Goal: Information Seeking & Learning: Learn about a topic

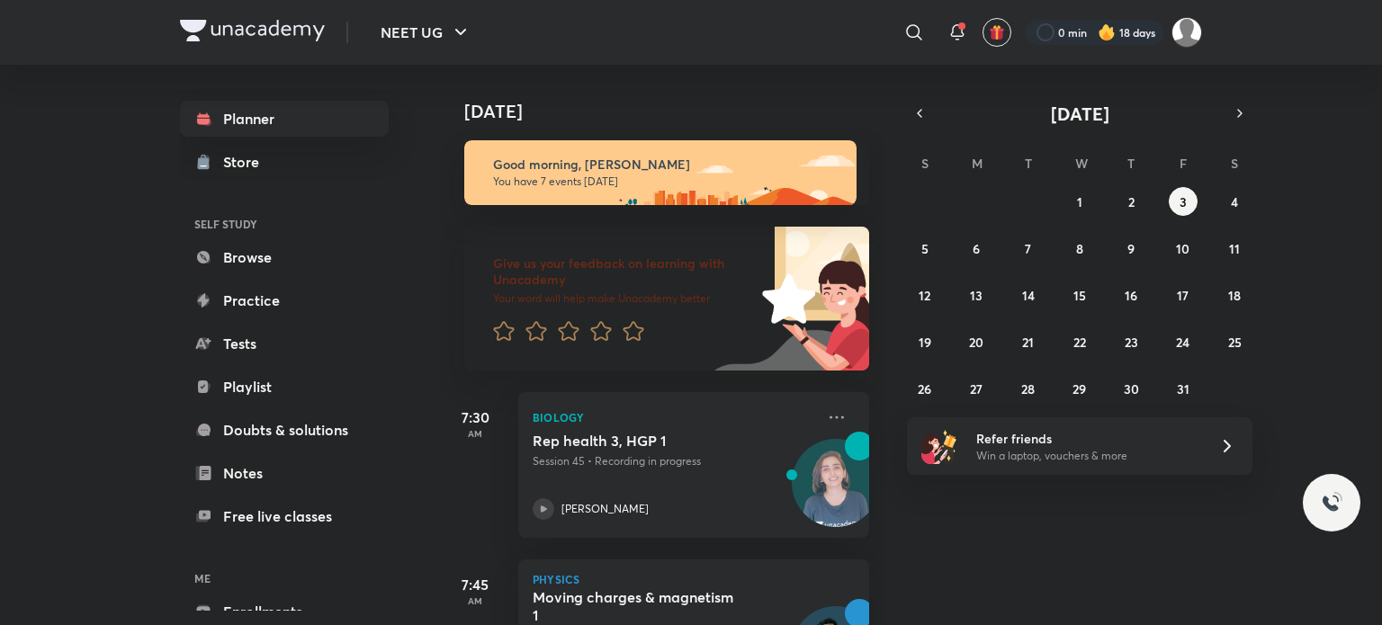
scroll to position [457, 0]
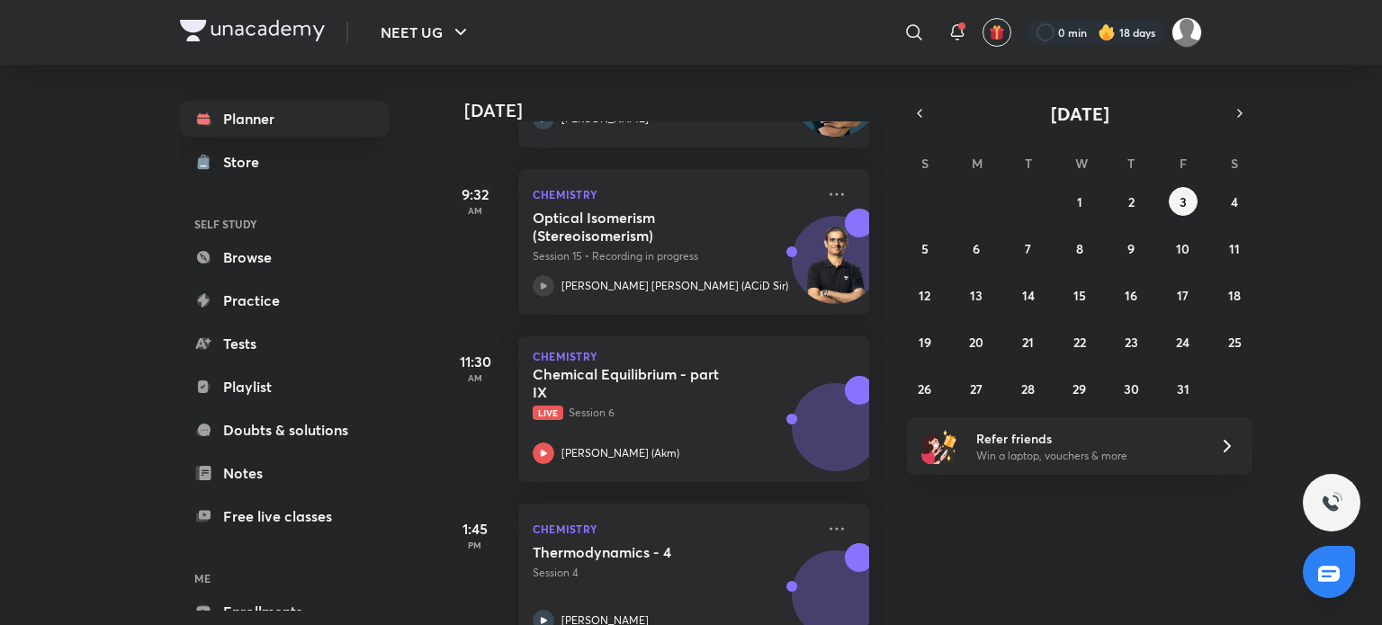
scroll to position [560, 0]
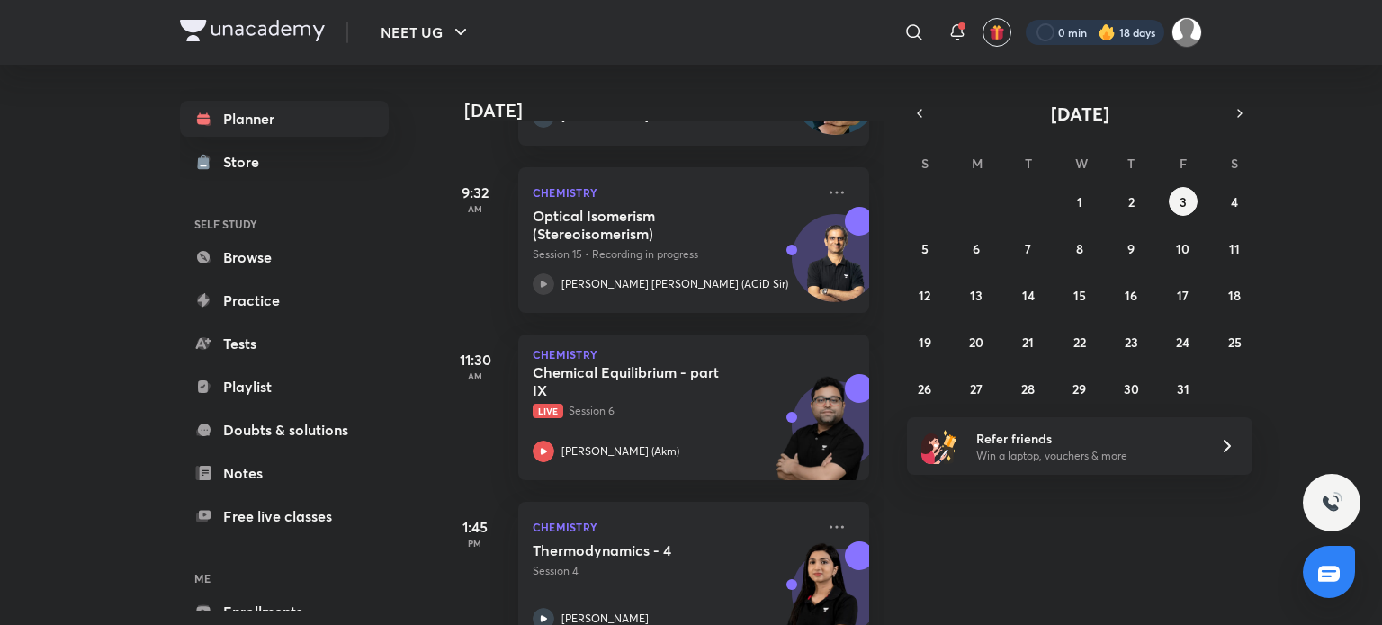
click at [1055, 39] on div at bounding box center [1095, 32] width 139 height 25
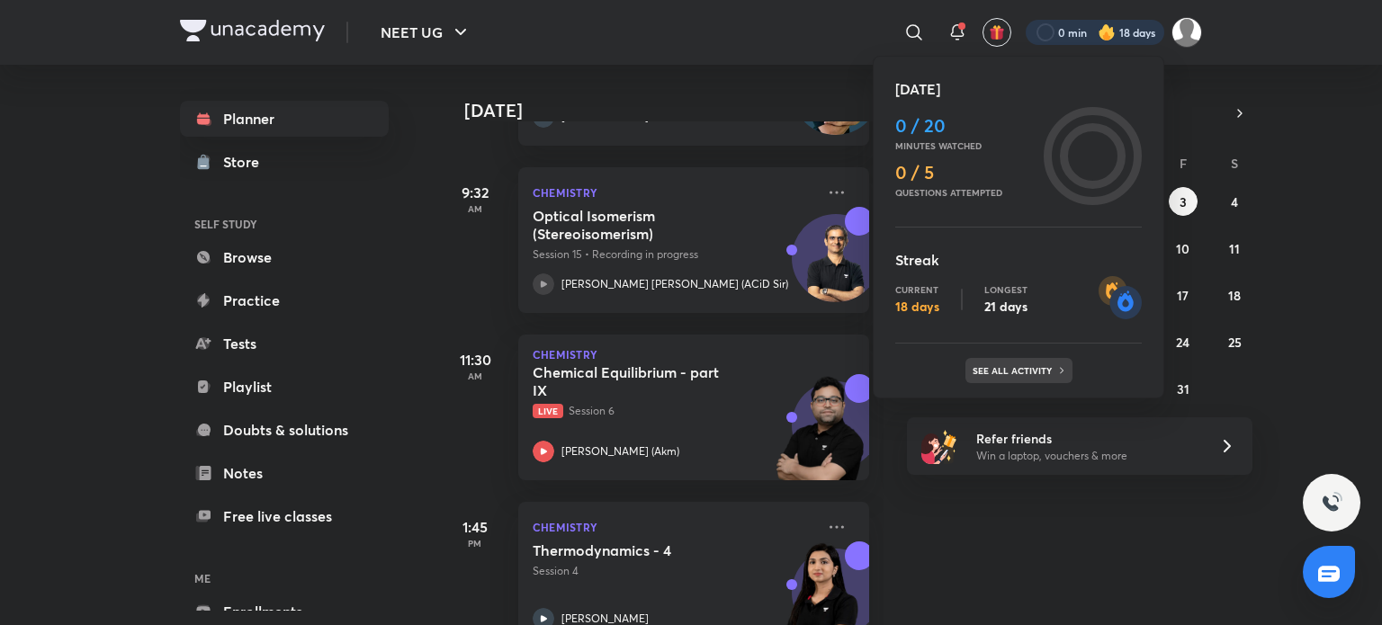
click at [990, 371] on p "See all activity" at bounding box center [1015, 370] width 84 height 11
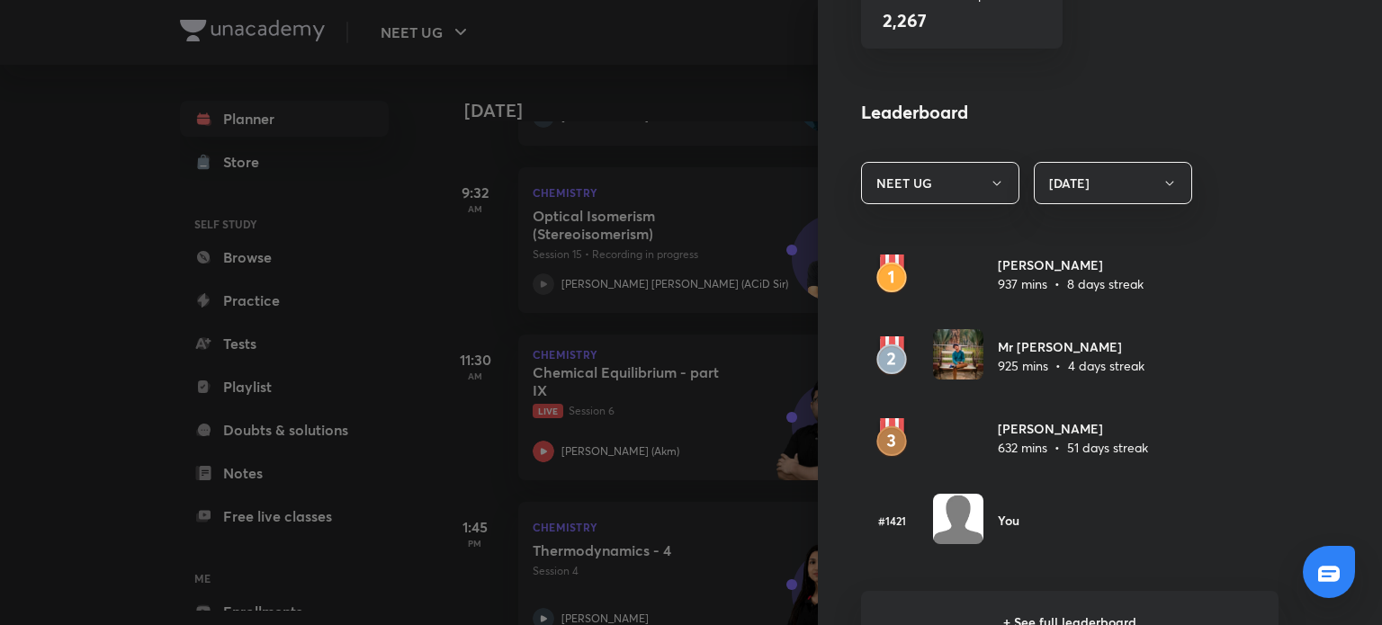
scroll to position [936, 0]
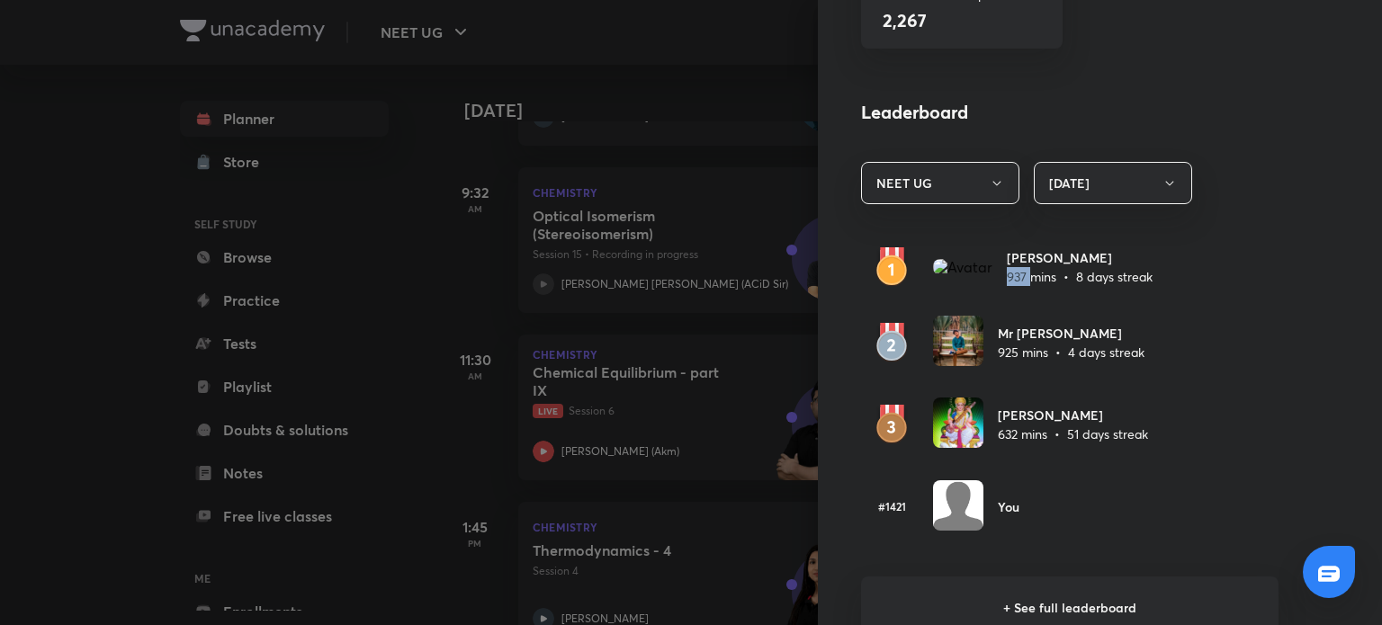
drag, startPoint x: 994, startPoint y: 278, endPoint x: 1014, endPoint y: 274, distance: 20.1
click at [1014, 274] on p "937 mins • 8 days streak" at bounding box center [1080, 276] width 146 height 19
click at [1300, 143] on div "Learning streak Watch 20 mins to achieve the daily goal Current 18 days Longest…" at bounding box center [1100, 312] width 564 height 625
click at [1090, 179] on button "Today" at bounding box center [1113, 183] width 158 height 42
click at [1064, 240] on span "Today" at bounding box center [1099, 236] width 135 height 19
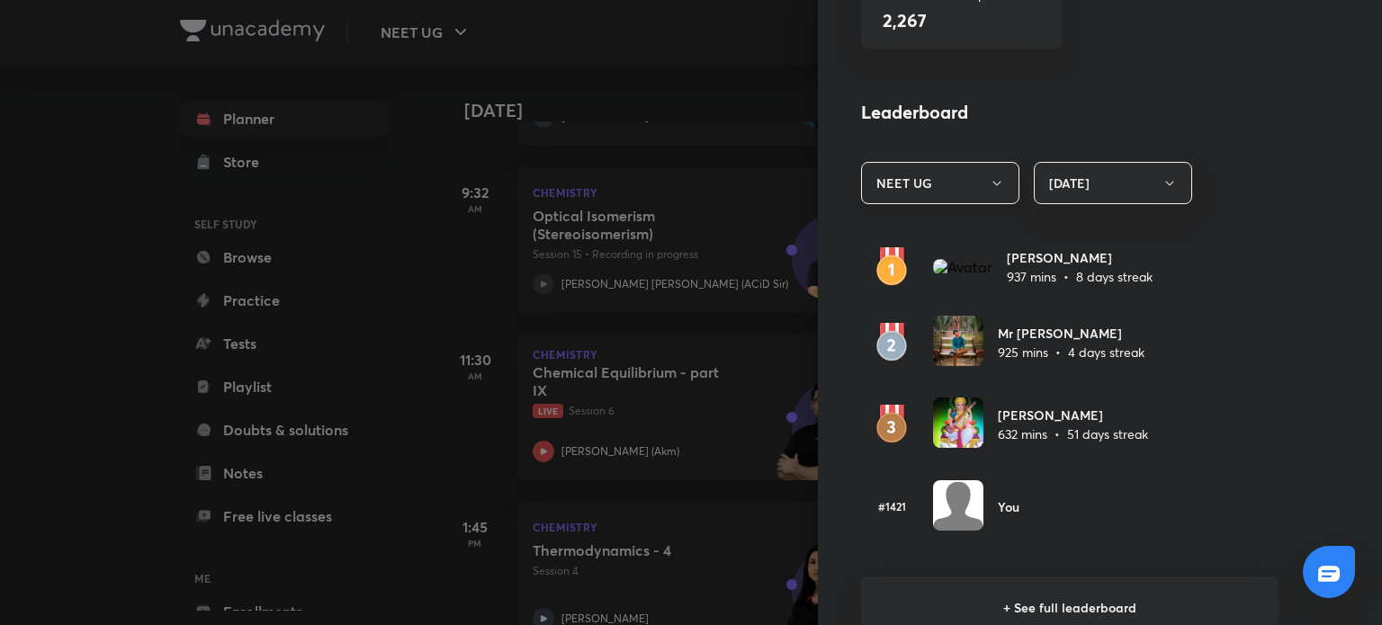
click at [948, 183] on button "NEET UG" at bounding box center [940, 183] width 158 height 42
click at [947, 226] on li "NEET UG" at bounding box center [927, 236] width 157 height 33
drag, startPoint x: 997, startPoint y: 279, endPoint x: 1031, endPoint y: 275, distance: 34.4
click at [1031, 275] on p "937 mins • 8 days streak" at bounding box center [1080, 276] width 146 height 19
click at [1128, 172] on button "Today" at bounding box center [1113, 183] width 158 height 42
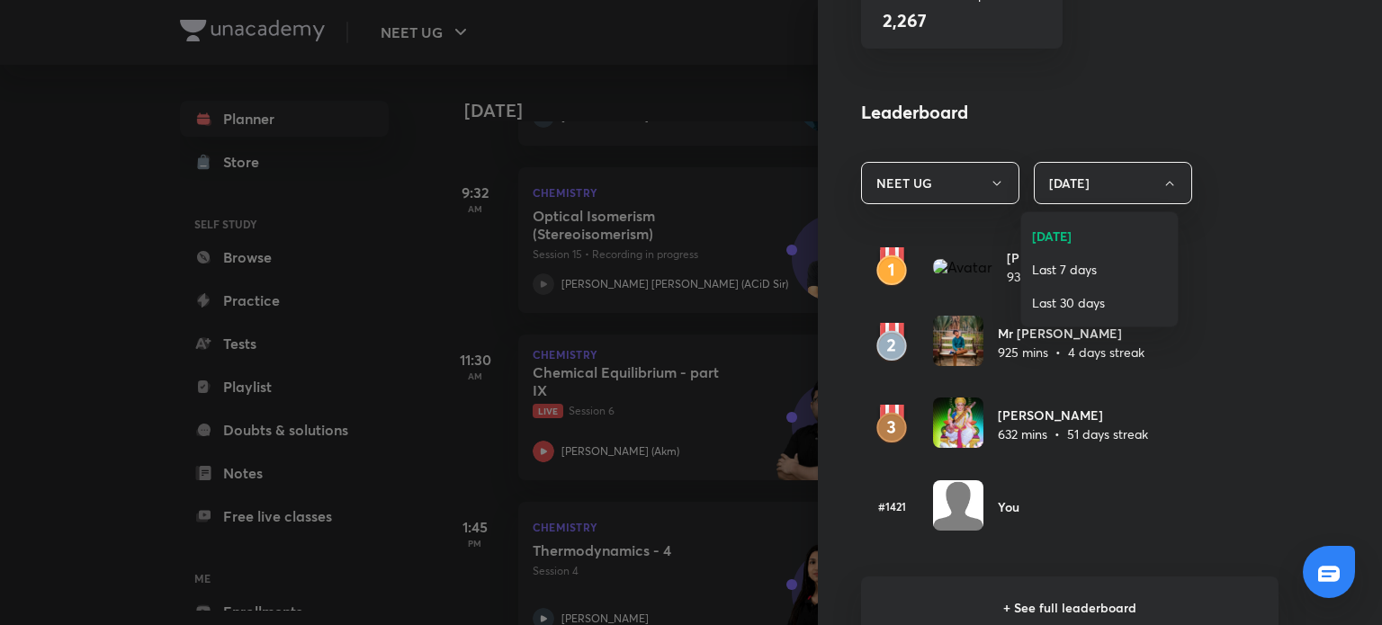
click at [1093, 305] on span "Last 30 days" at bounding box center [1099, 302] width 135 height 19
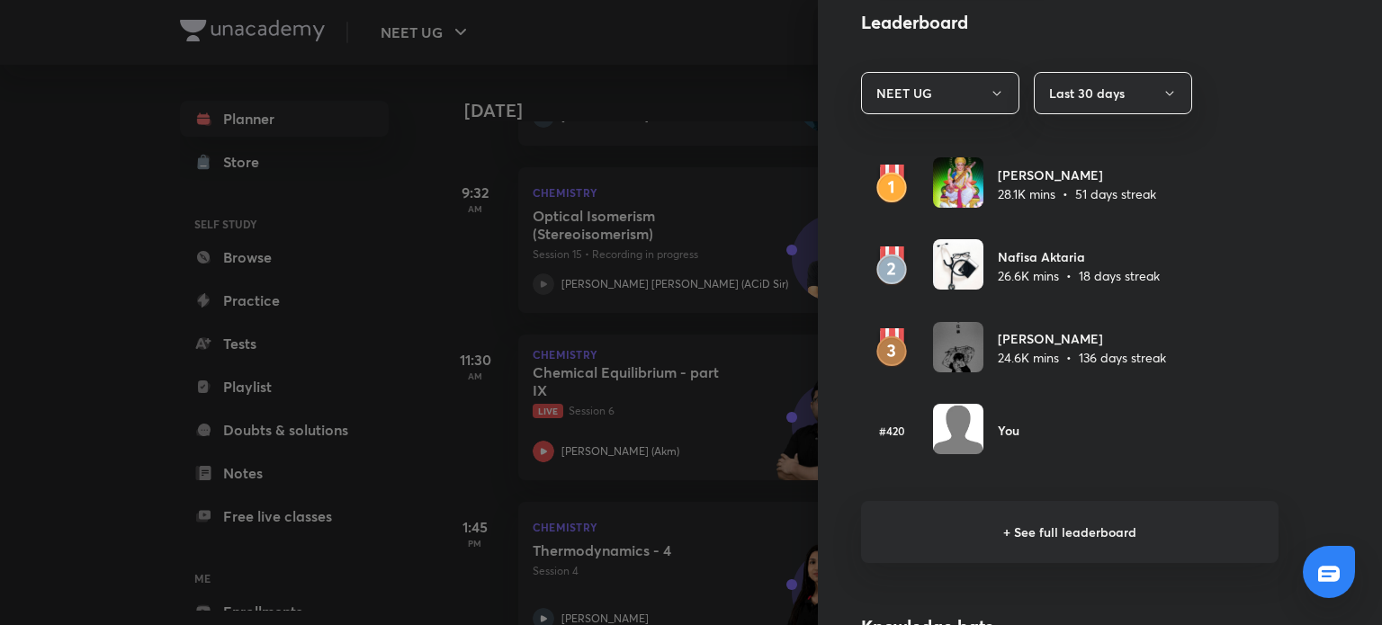
click at [1093, 305] on div "Learning streak Watch 20 mins to achieve the daily goal Current 18 days Longest…" at bounding box center [1100, 312] width 564 height 625
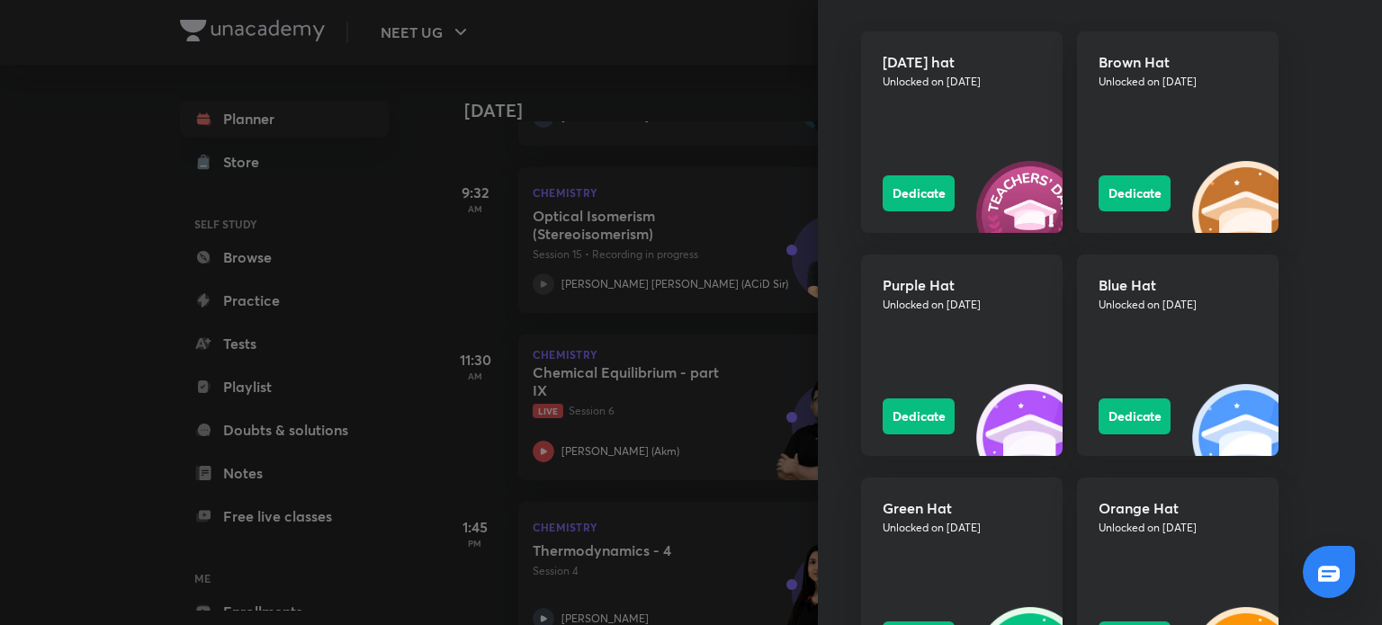
scroll to position [1641, 0]
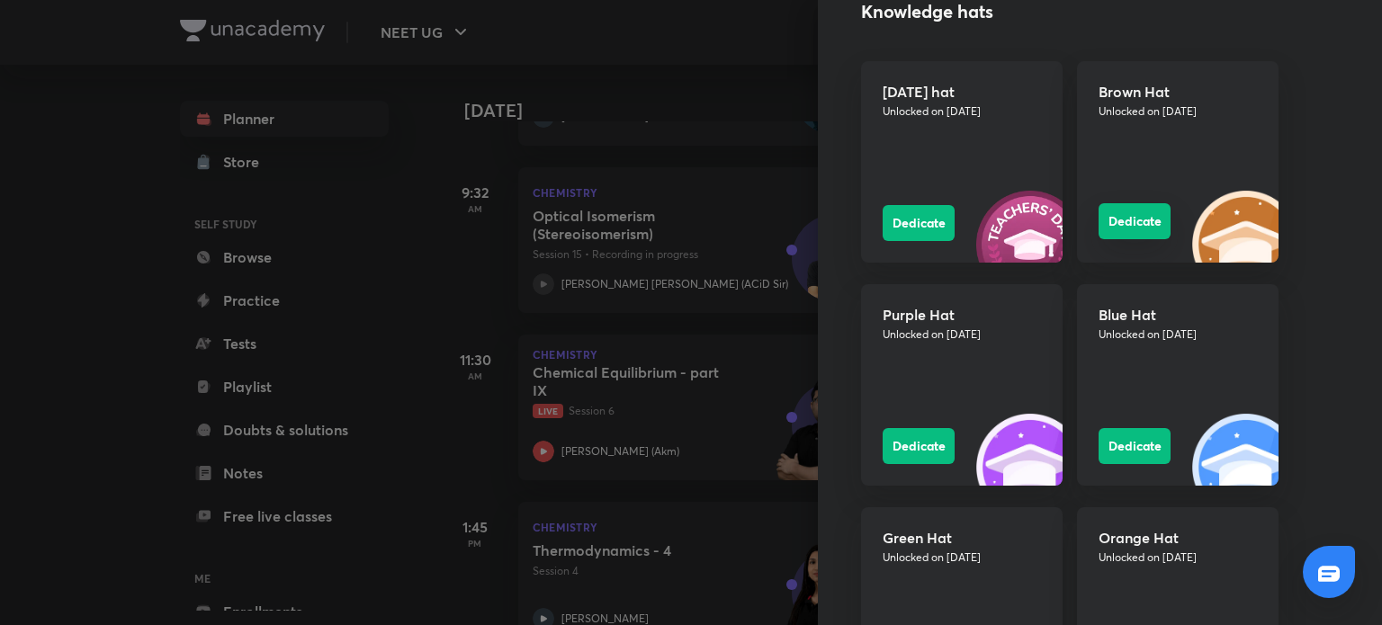
click at [1120, 214] on button "Dedicate" at bounding box center [1135, 221] width 72 height 36
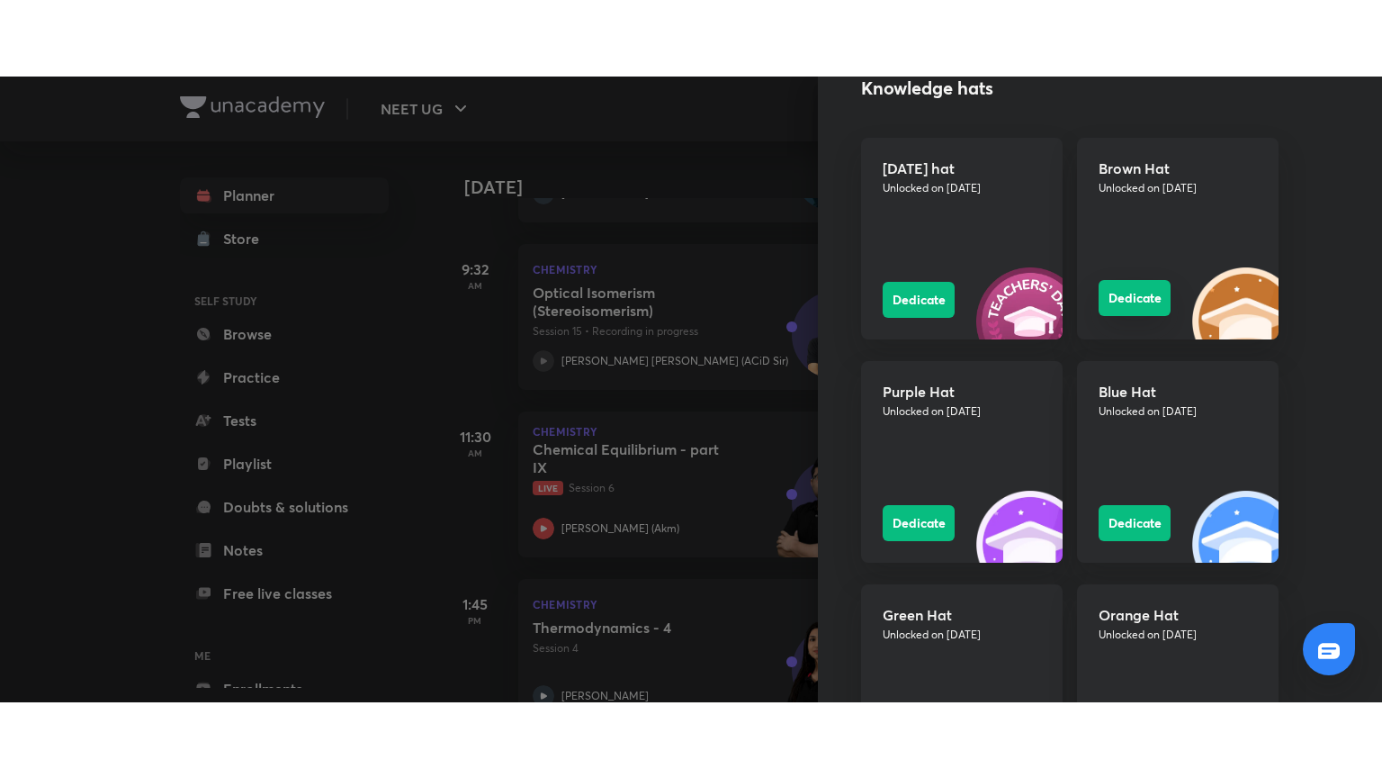
scroll to position [0, 0]
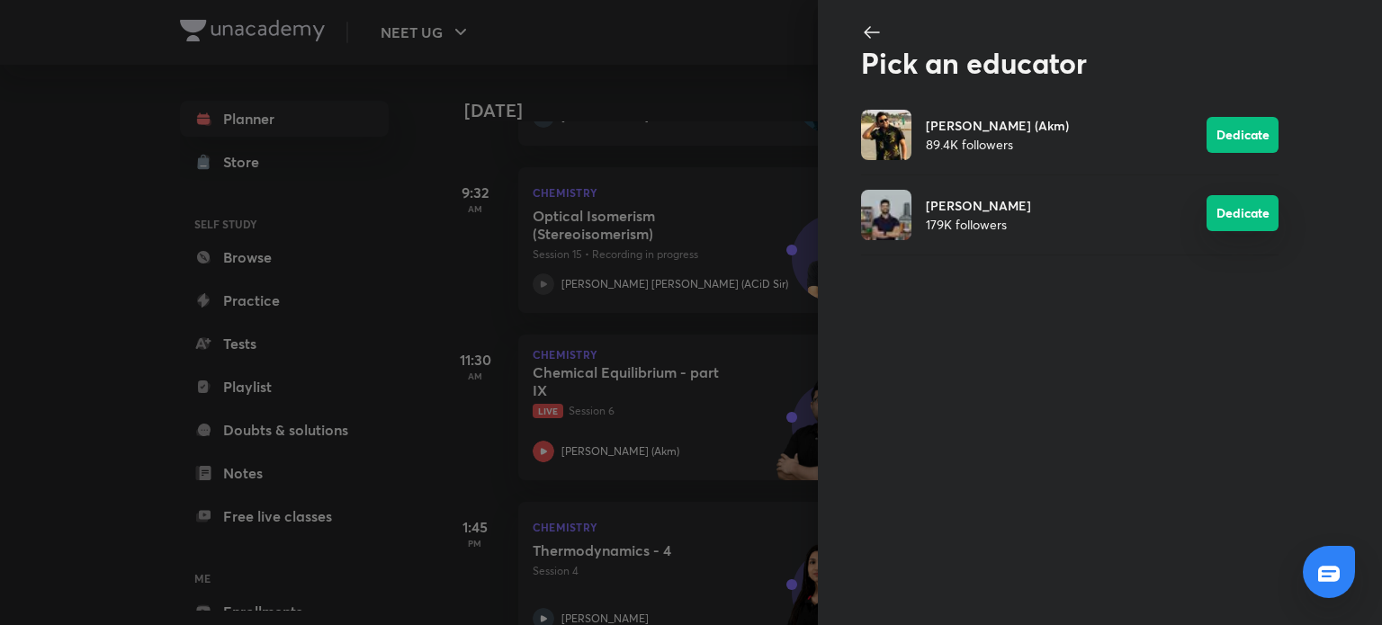
click at [1244, 222] on button "Dedicate" at bounding box center [1243, 213] width 72 height 36
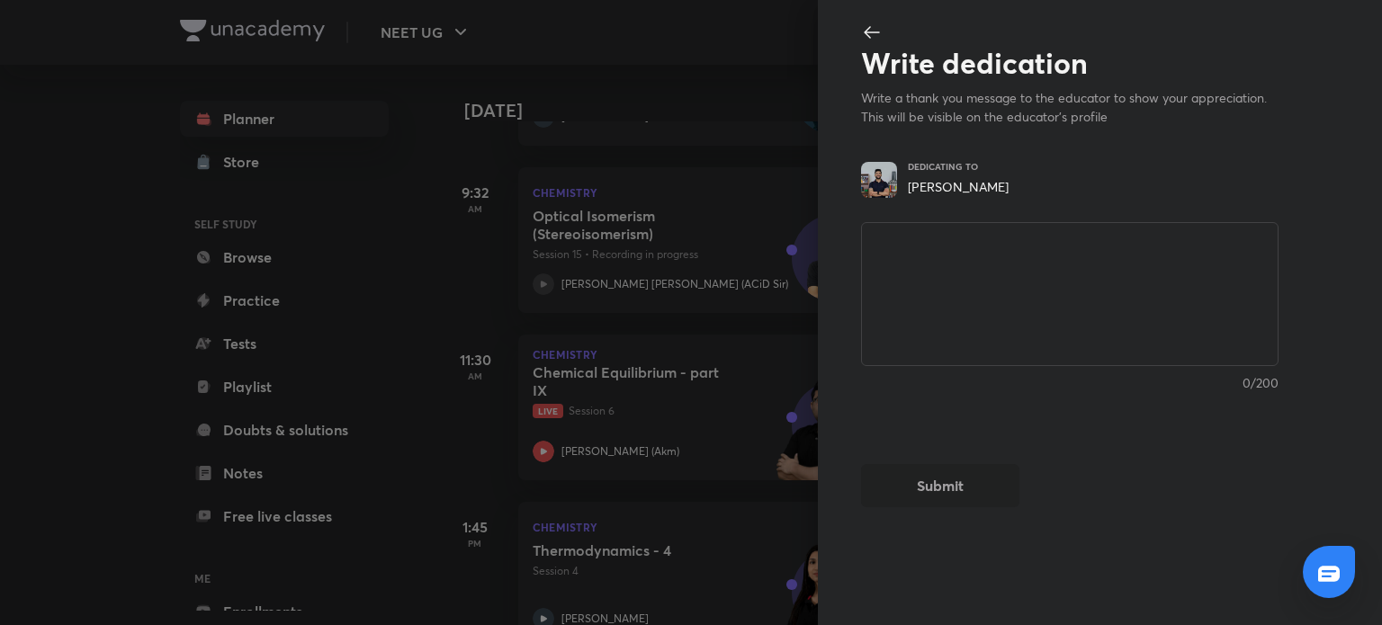
click at [739, 300] on div at bounding box center [691, 312] width 1382 height 625
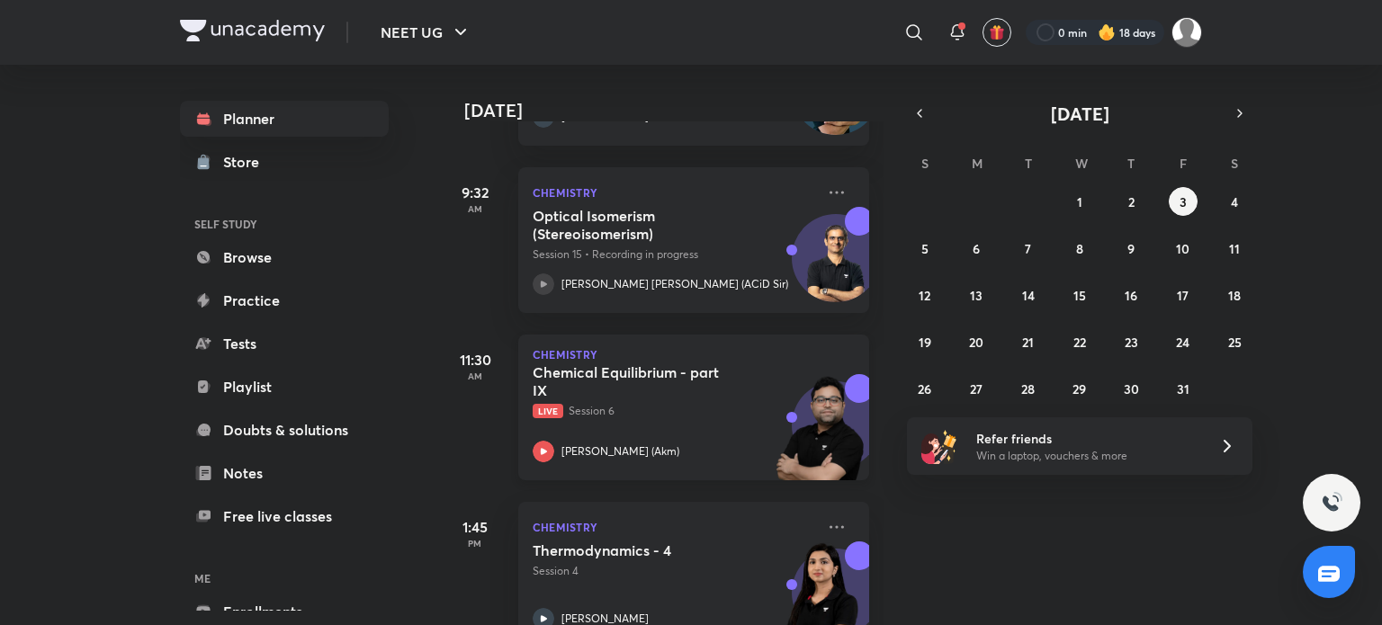
click at [708, 424] on div "Chemical Equilibrium - part IX Live Session 6 Ajay Mishra (Akm)" at bounding box center [674, 413] width 283 height 99
